Goal: Information Seeking & Learning: Learn about a topic

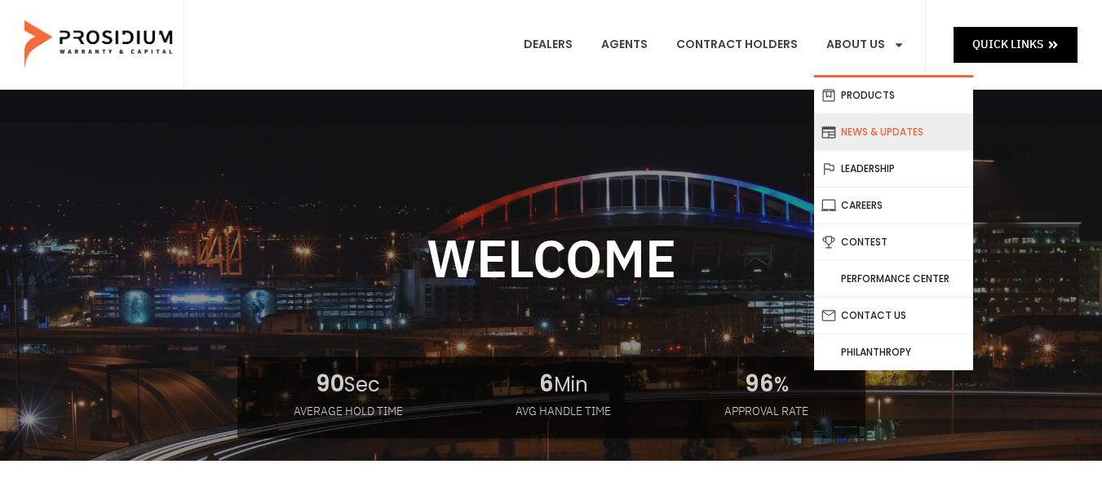
click at [885, 137] on link "News & Updates" at bounding box center [893, 132] width 159 height 36
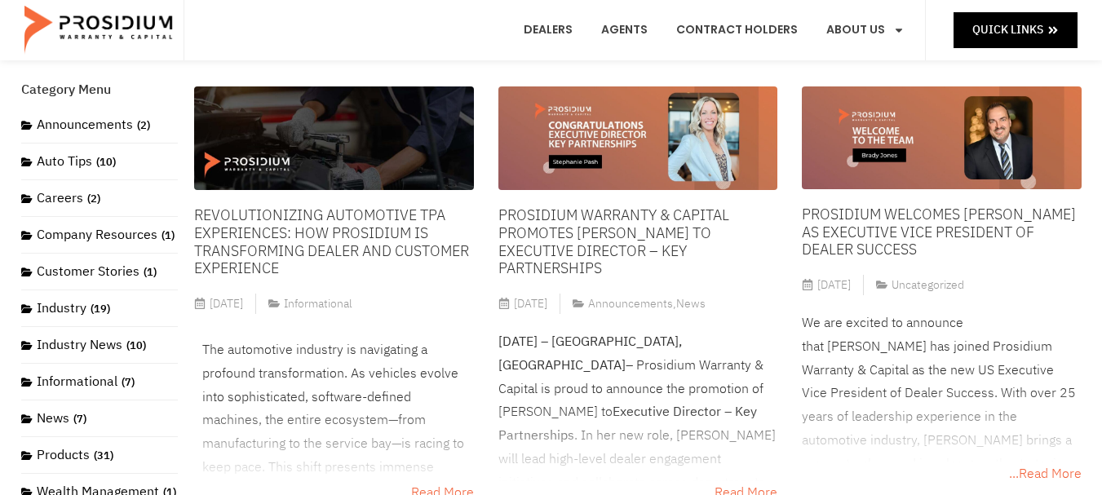
scroll to position [134, 0]
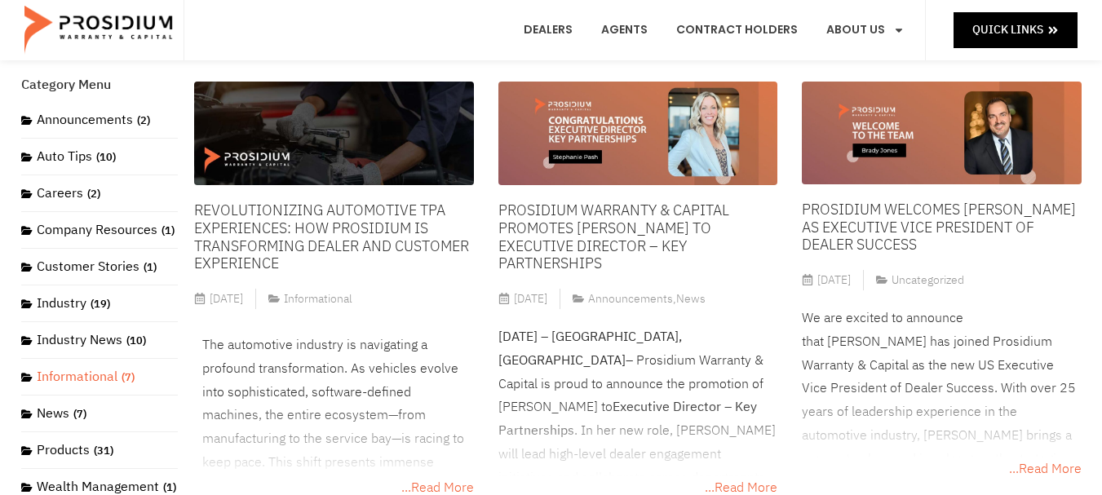
click at [114, 387] on link "Informational (7)" at bounding box center [77, 377] width 113 height 20
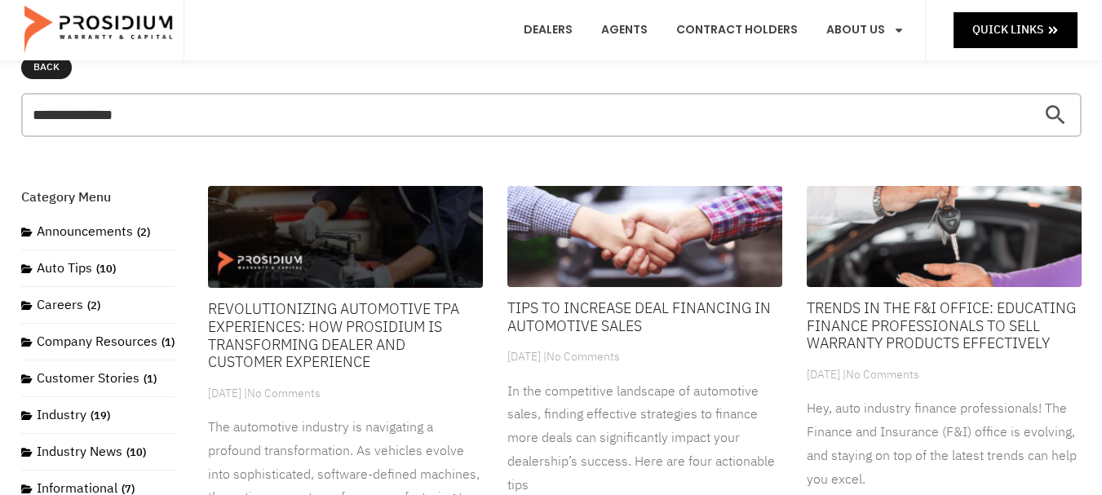
scroll to position [175, 0]
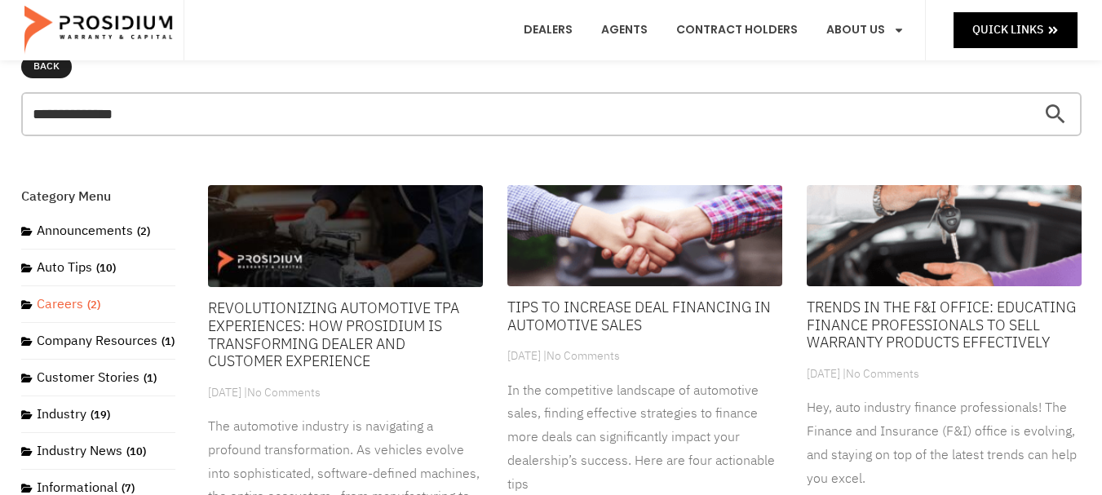
click at [75, 308] on link "Careers (2)" at bounding box center [60, 305] width 79 height 20
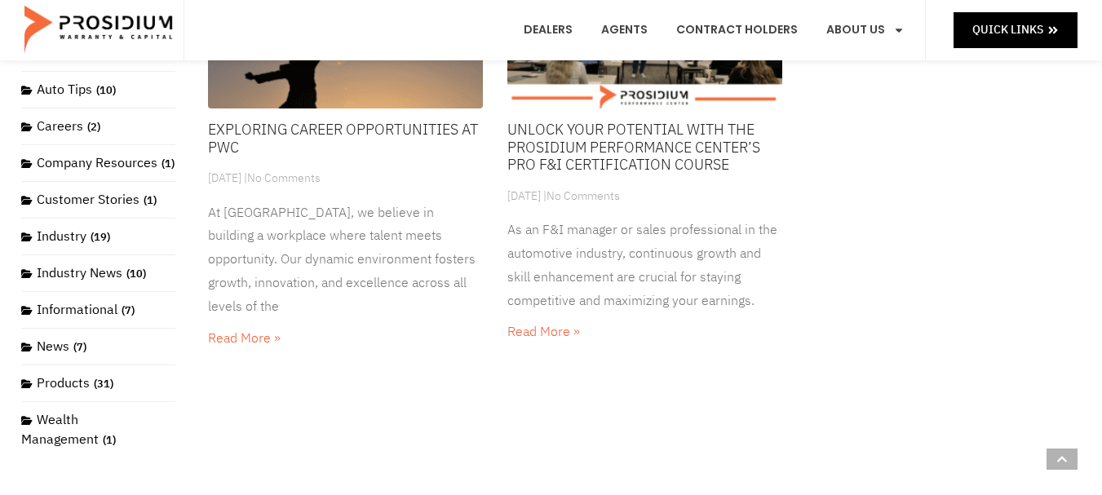
scroll to position [357, 0]
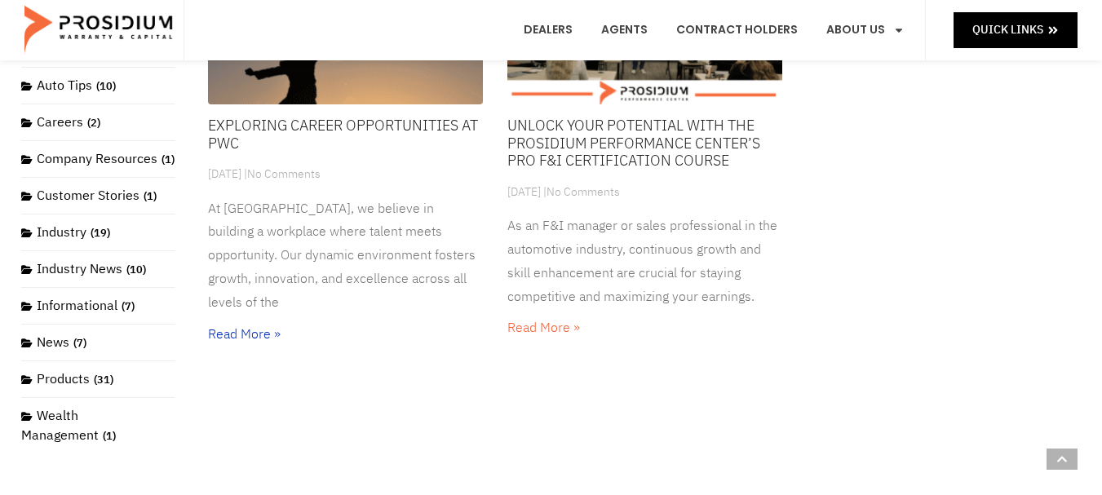
click at [252, 325] on link "Read More »" at bounding box center [244, 335] width 73 height 20
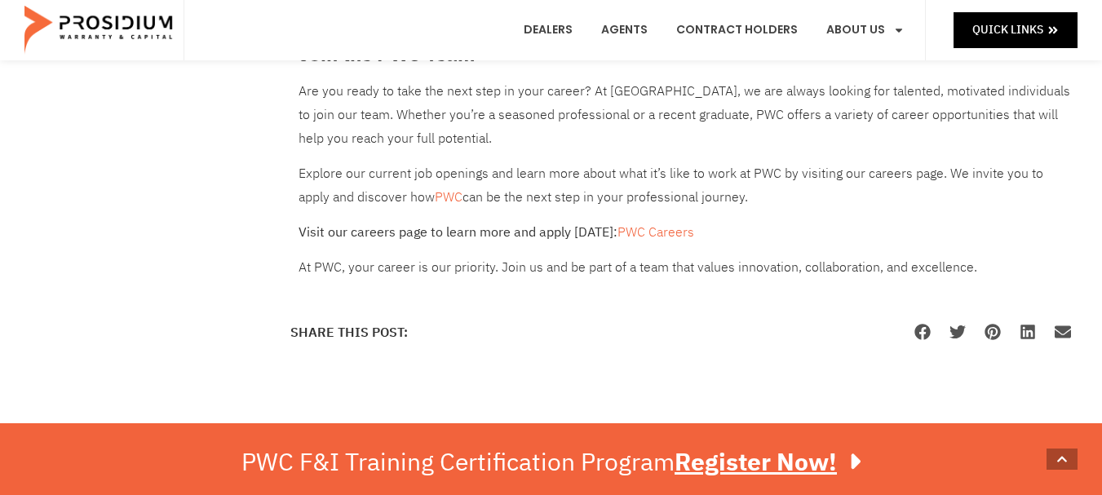
scroll to position [1378, 0]
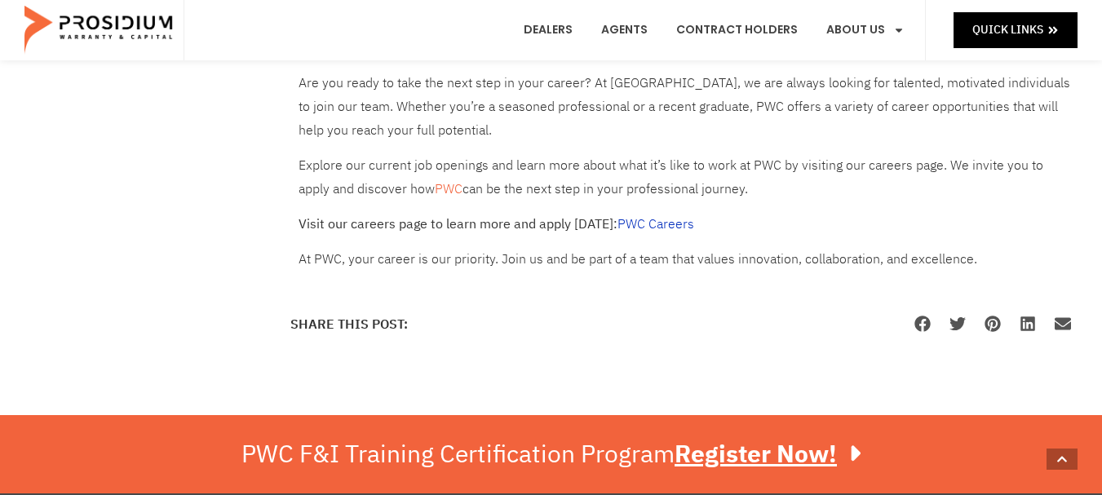
click at [650, 215] on link "PWC Careers" at bounding box center [656, 225] width 77 height 20
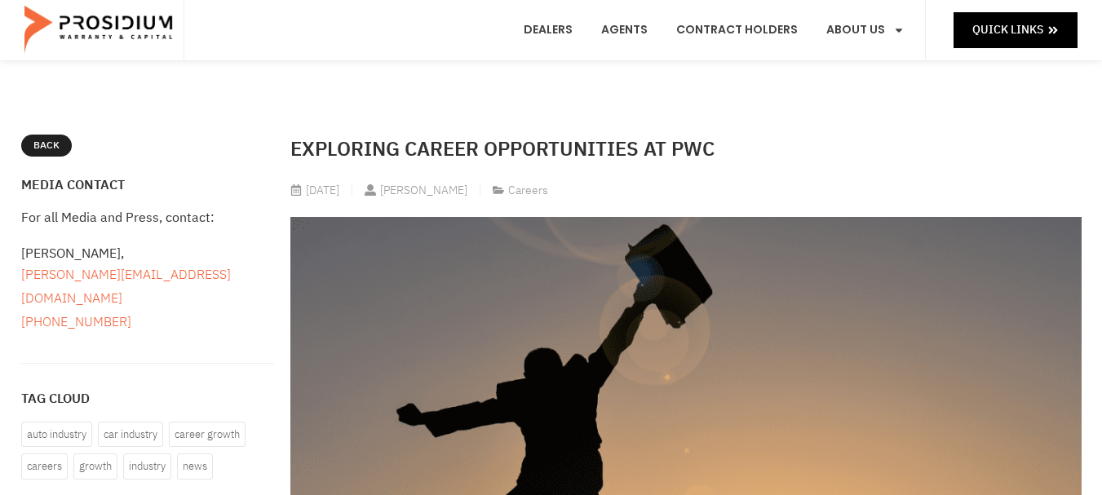
scroll to position [156, 0]
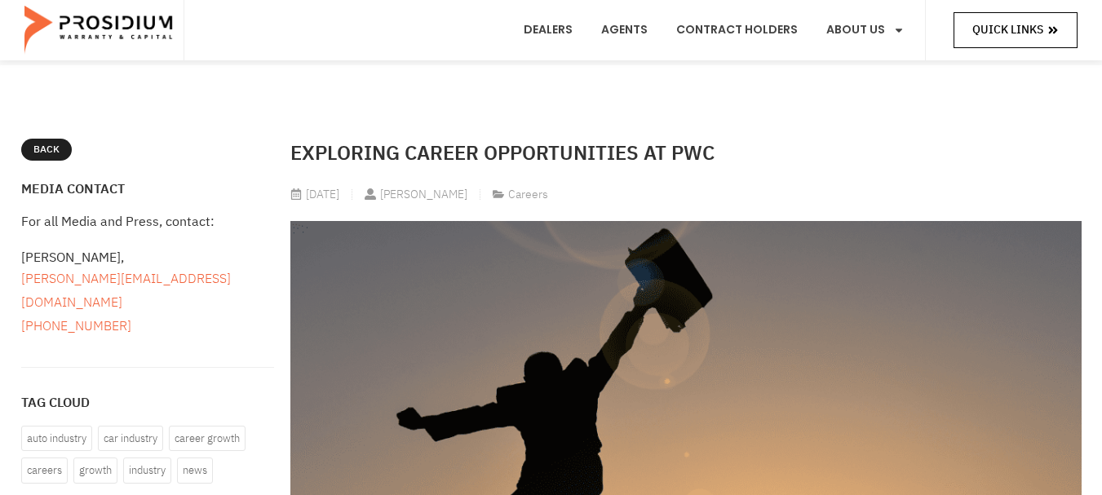
click at [1053, 30] on icon at bounding box center [1053, 30] width 9 height 7
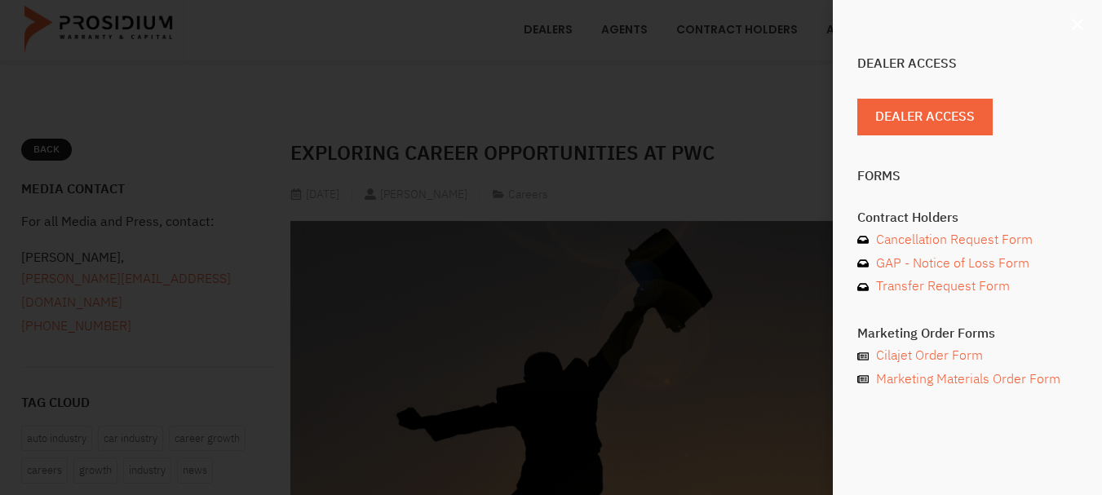
click at [1076, 29] on icon "Close" at bounding box center [1078, 24] width 16 height 16
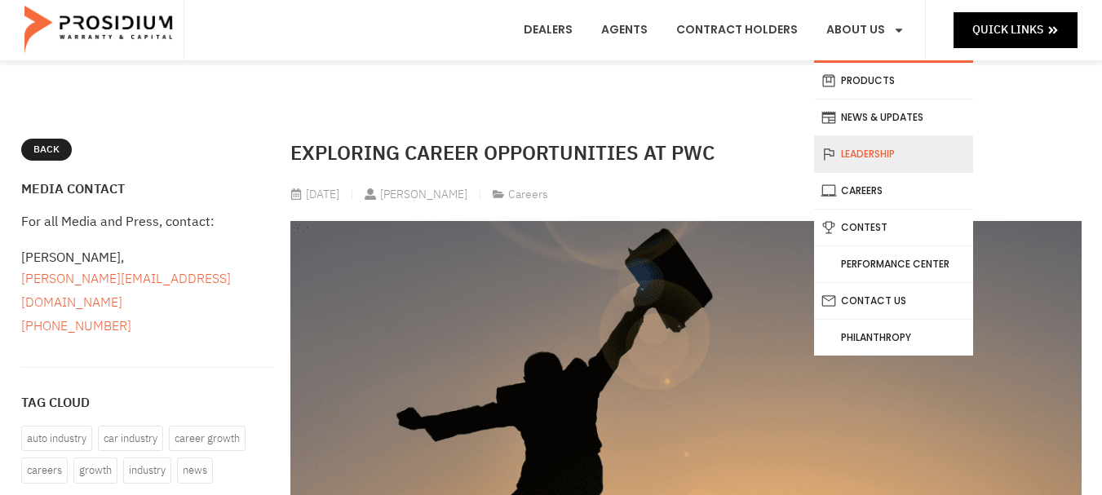
click at [867, 148] on link "Leadership" at bounding box center [893, 154] width 159 height 36
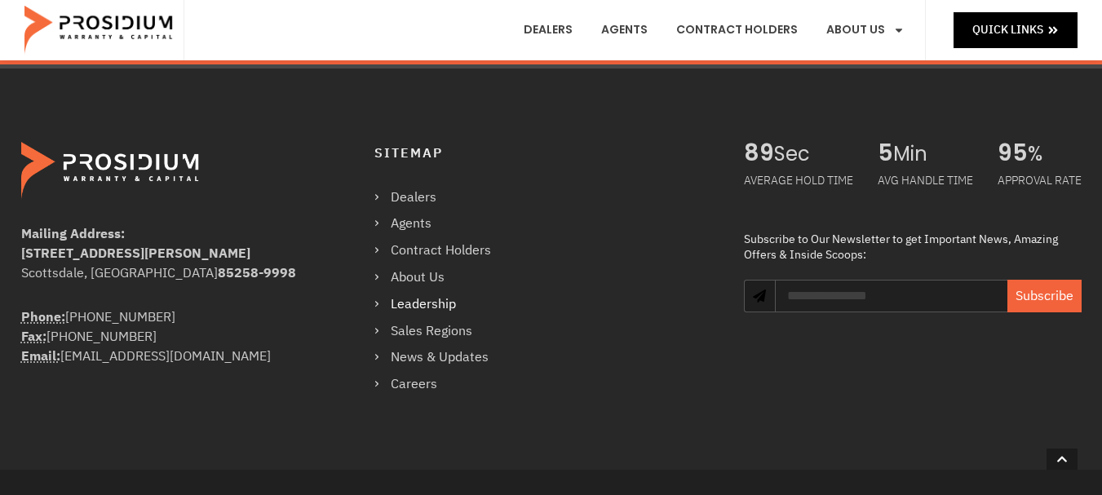
scroll to position [1546, 0]
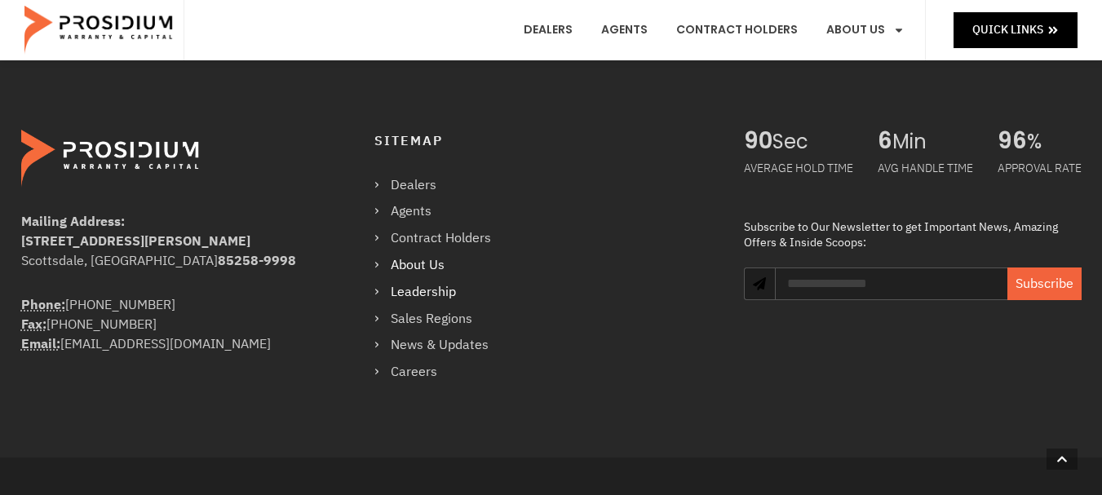
click at [444, 261] on link "About Us" at bounding box center [441, 266] width 133 height 24
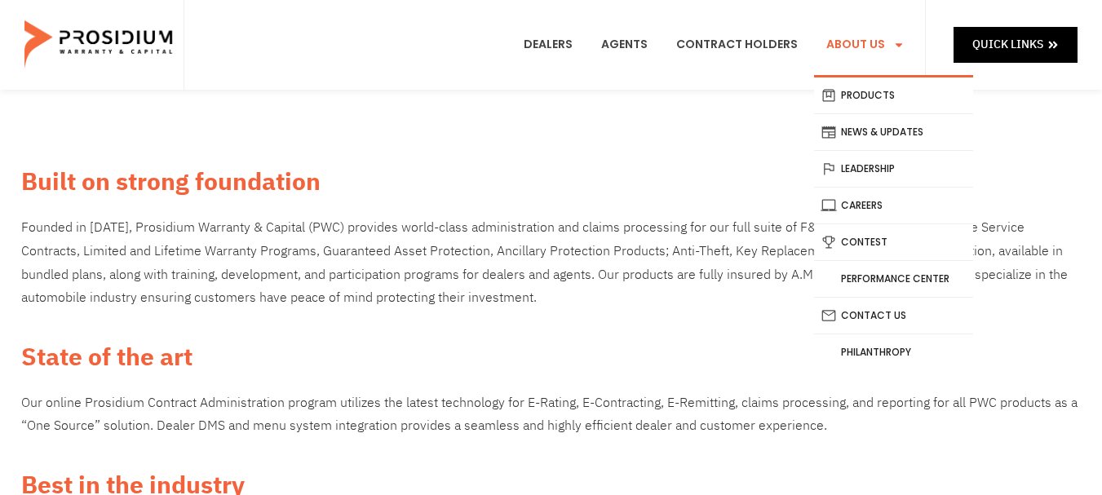
click at [863, 54] on link "About Us" at bounding box center [865, 45] width 103 height 60
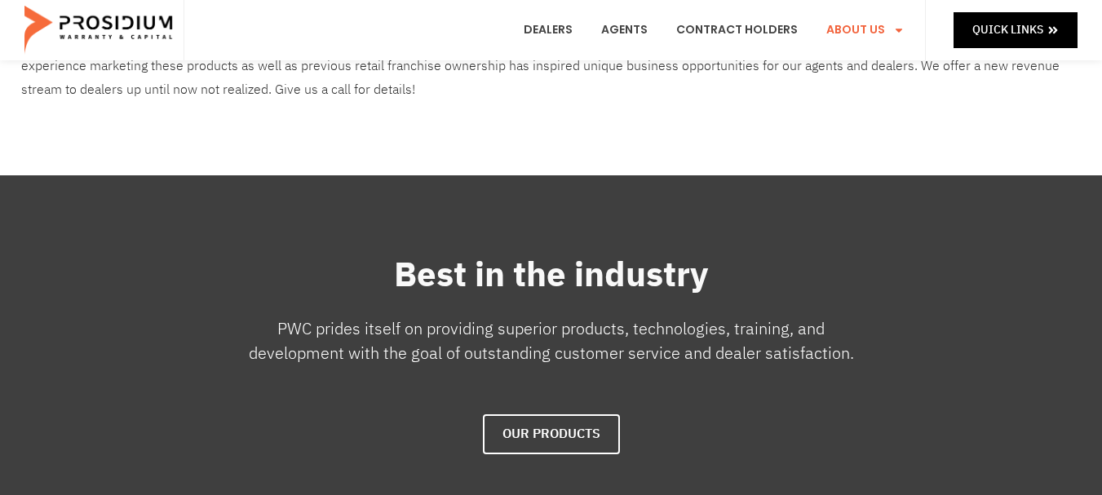
scroll to position [111, 0]
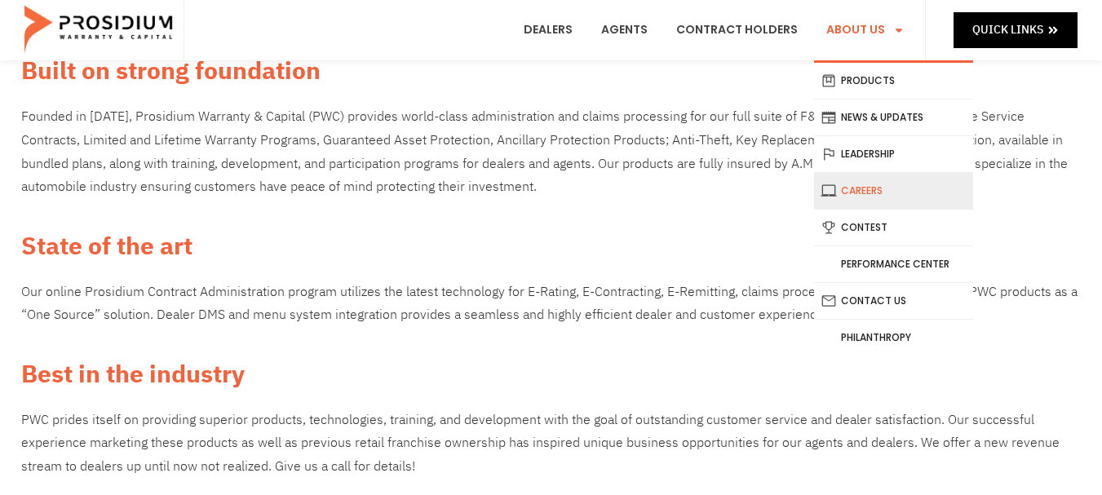
click at [864, 190] on link "Careers" at bounding box center [893, 191] width 159 height 36
